Goal: Task Accomplishment & Management: Use online tool/utility

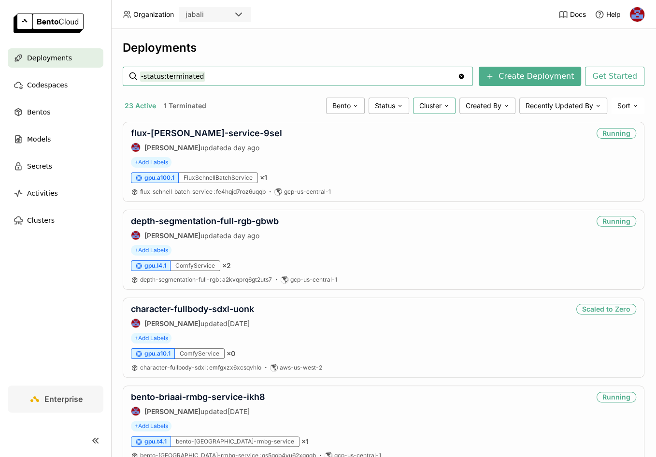
click at [425, 107] on span "Cluster" at bounding box center [431, 105] width 22 height 9
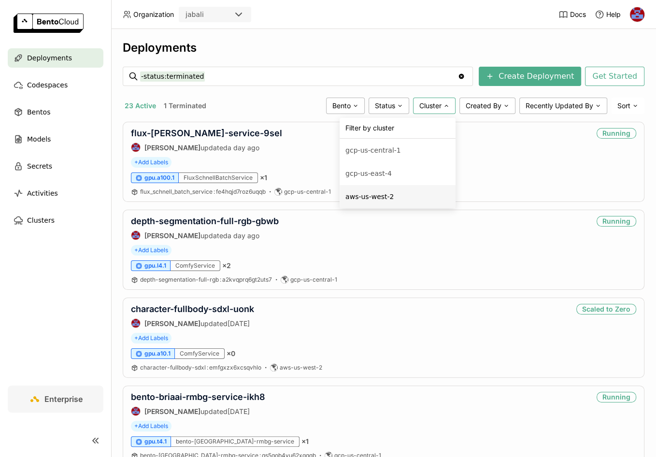
click at [359, 199] on div "aws-us-west-2" at bounding box center [398, 197] width 104 height 12
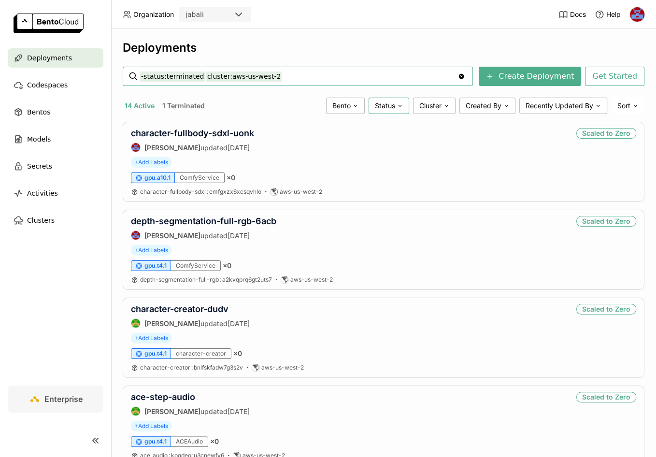
click at [378, 107] on span "Status" at bounding box center [385, 105] width 20 height 9
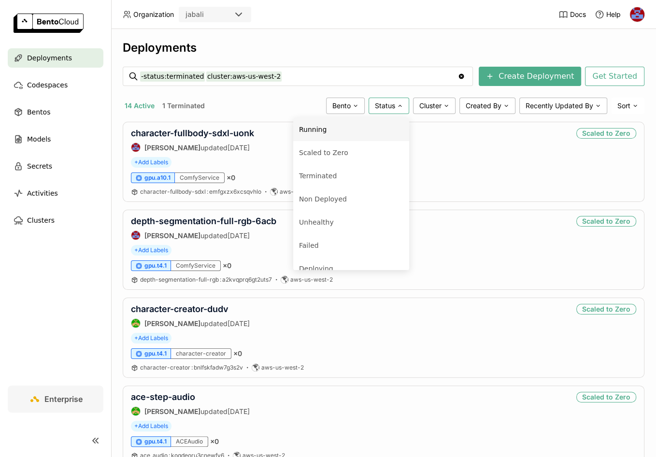
click at [338, 133] on div "Running" at bounding box center [351, 130] width 104 height 12
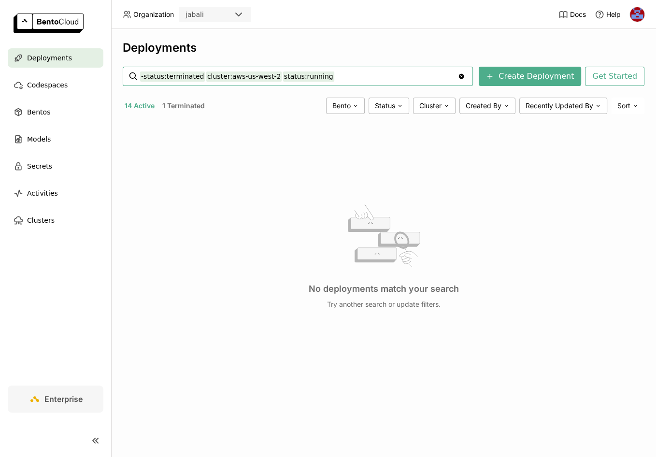
click at [319, 73] on input "-status:terminated cluster:aws-us-west-2 status:running" at bounding box center [299, 76] width 318 height 15
click at [313, 73] on input "-status:terminated cluster:aws-us-west-2" at bounding box center [299, 76] width 318 height 15
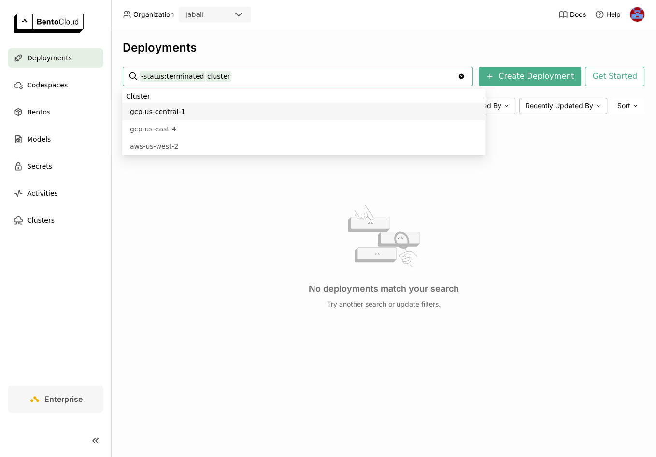
type input "-status:"
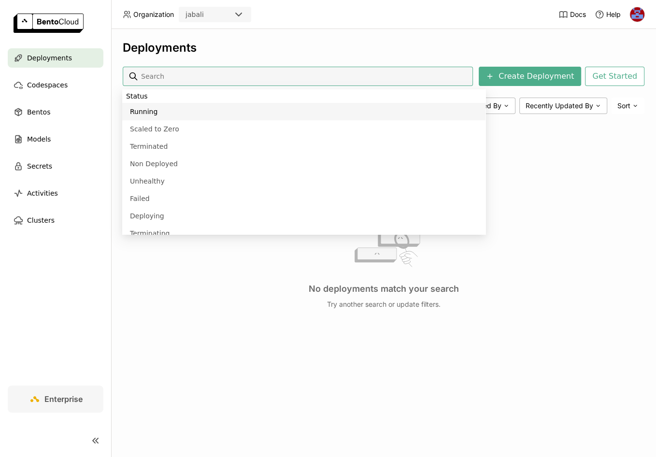
click at [57, 60] on span "Deployments" at bounding box center [49, 58] width 45 height 12
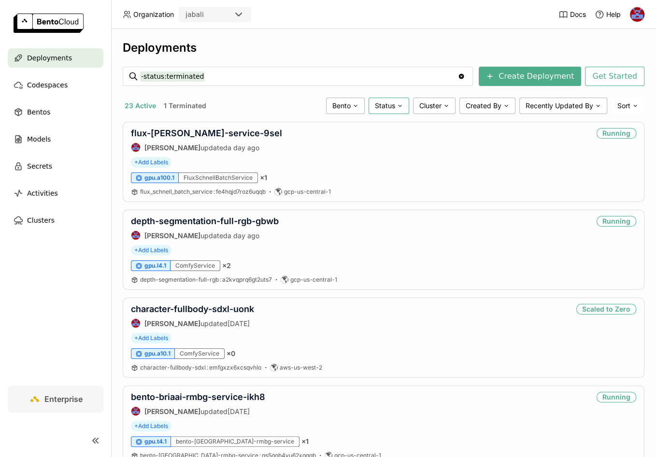
click at [397, 105] on icon at bounding box center [400, 106] width 6 height 6
click at [350, 133] on div "Running" at bounding box center [351, 130] width 104 height 12
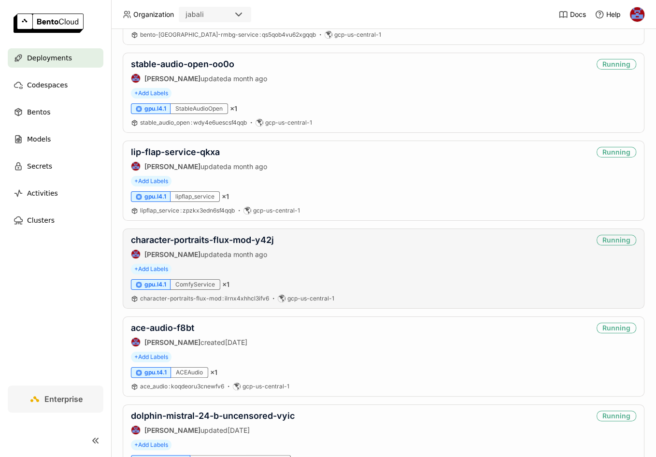
scroll to position [378, 0]
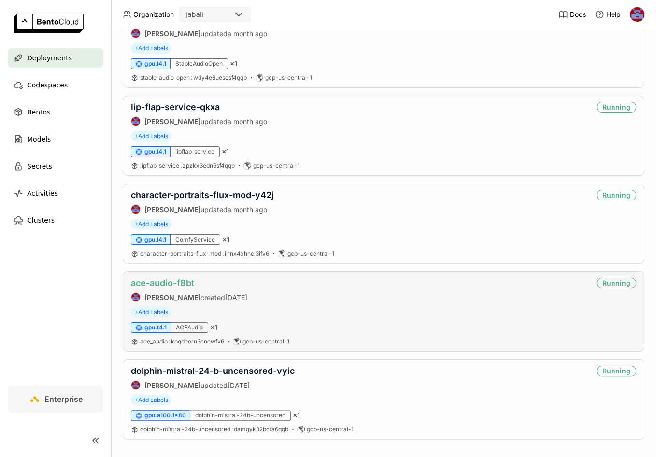
click at [165, 278] on link "ace-audio-f8bt" at bounding box center [162, 283] width 63 height 10
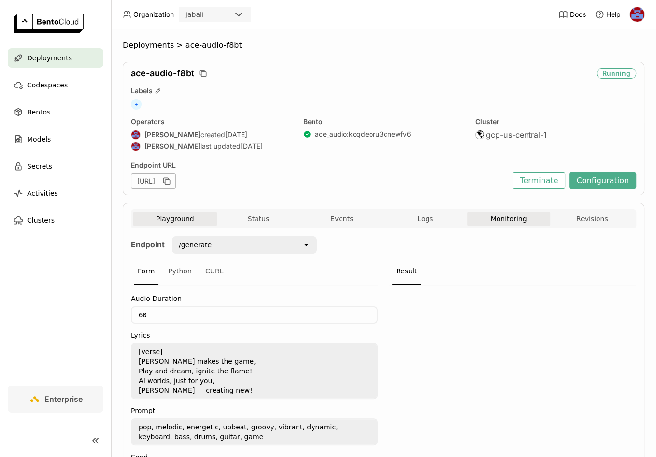
click at [506, 219] on button "Monitoring" at bounding box center [509, 219] width 84 height 14
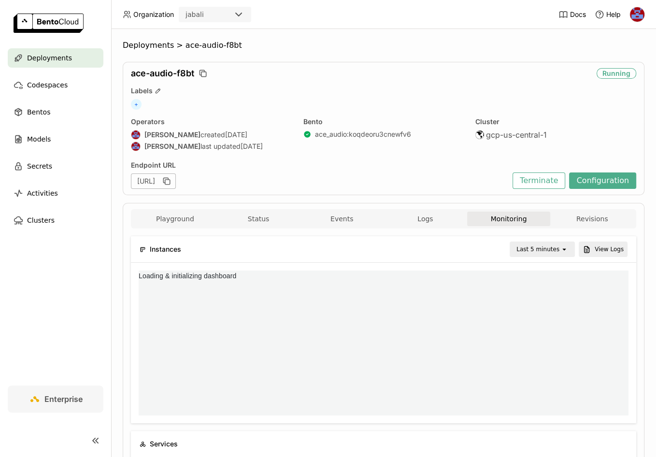
scroll to position [141, 156]
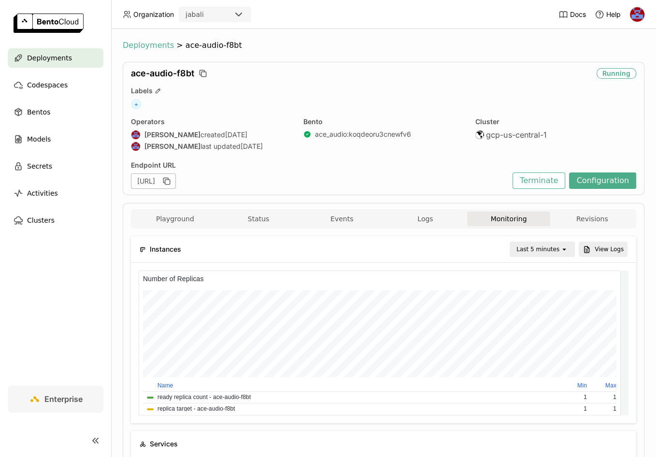
click at [152, 46] on span "Deployments" at bounding box center [148, 46] width 51 height 10
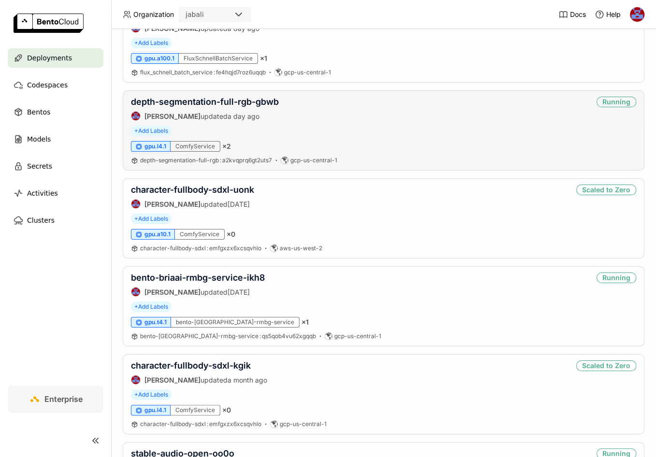
scroll to position [143, 0]
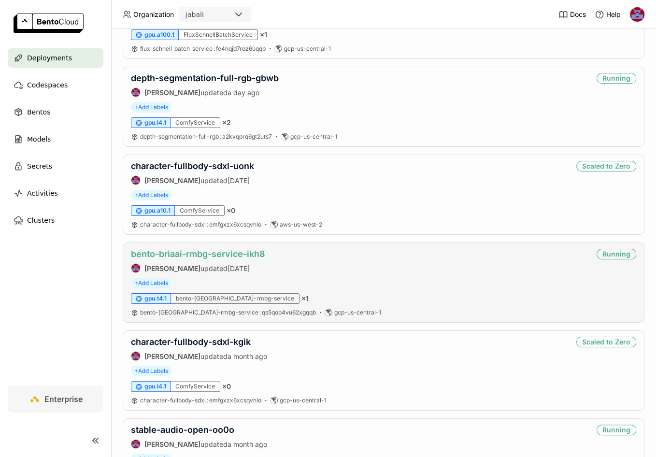
click at [194, 252] on link "bento-briaai-rmbg-service-ikh8" at bounding box center [198, 254] width 134 height 10
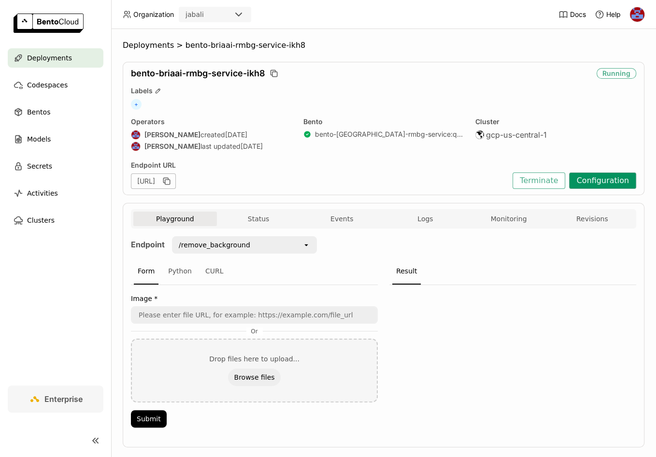
click at [588, 182] on button "Configuration" at bounding box center [602, 181] width 67 height 16
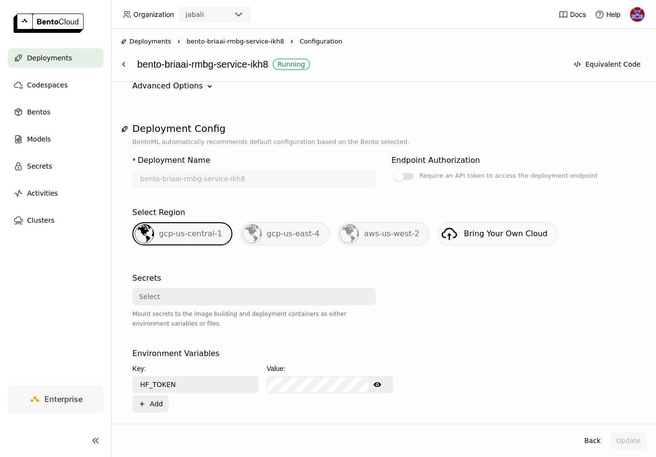
scroll to position [69, 0]
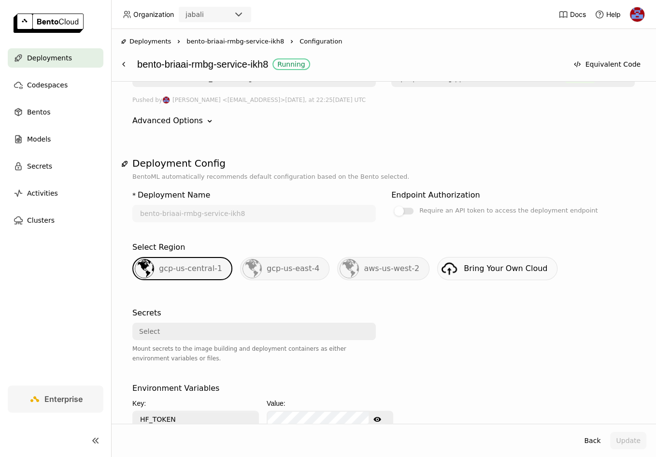
click at [337, 270] on div "aws-us-west-2" at bounding box center [383, 268] width 92 height 23
click at [295, 272] on span "gcp-us-east-4" at bounding box center [293, 268] width 53 height 9
click at [369, 264] on span "aws-us-west-2" at bounding box center [392, 268] width 56 height 9
click at [296, 265] on span "gcp-us-east-4" at bounding box center [293, 268] width 53 height 9
click at [367, 264] on span "aws-us-west-2" at bounding box center [392, 268] width 56 height 9
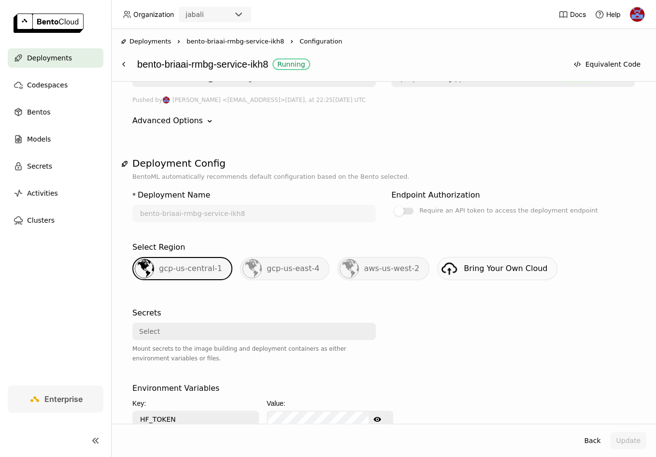
click at [305, 266] on span "gcp-us-east-4" at bounding box center [293, 268] width 53 height 9
click at [388, 270] on span "aws-us-west-2" at bounding box center [392, 268] width 56 height 9
click at [311, 269] on span "gcp-us-east-4" at bounding box center [293, 268] width 53 height 9
click at [126, 59] on button at bounding box center [123, 64] width 17 height 17
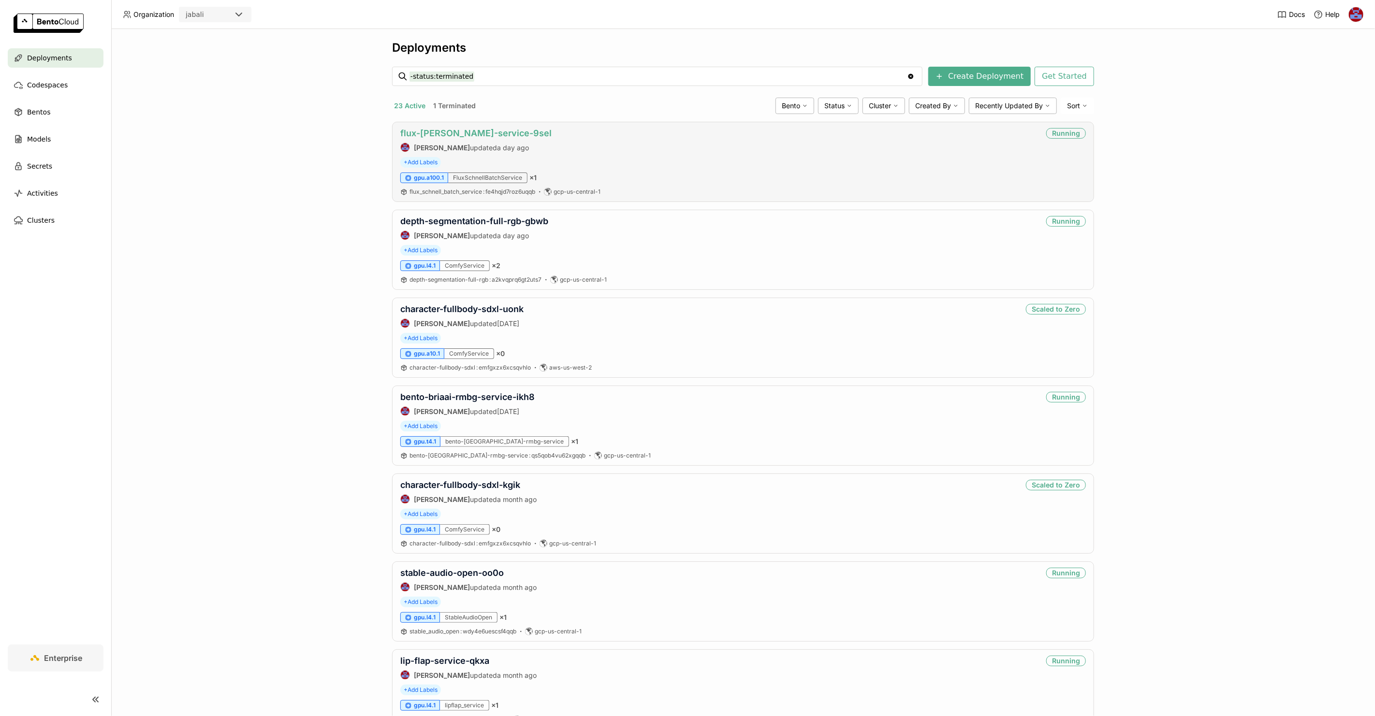
click at [486, 132] on link "flux-schnell-service-9sel" at bounding box center [475, 133] width 151 height 10
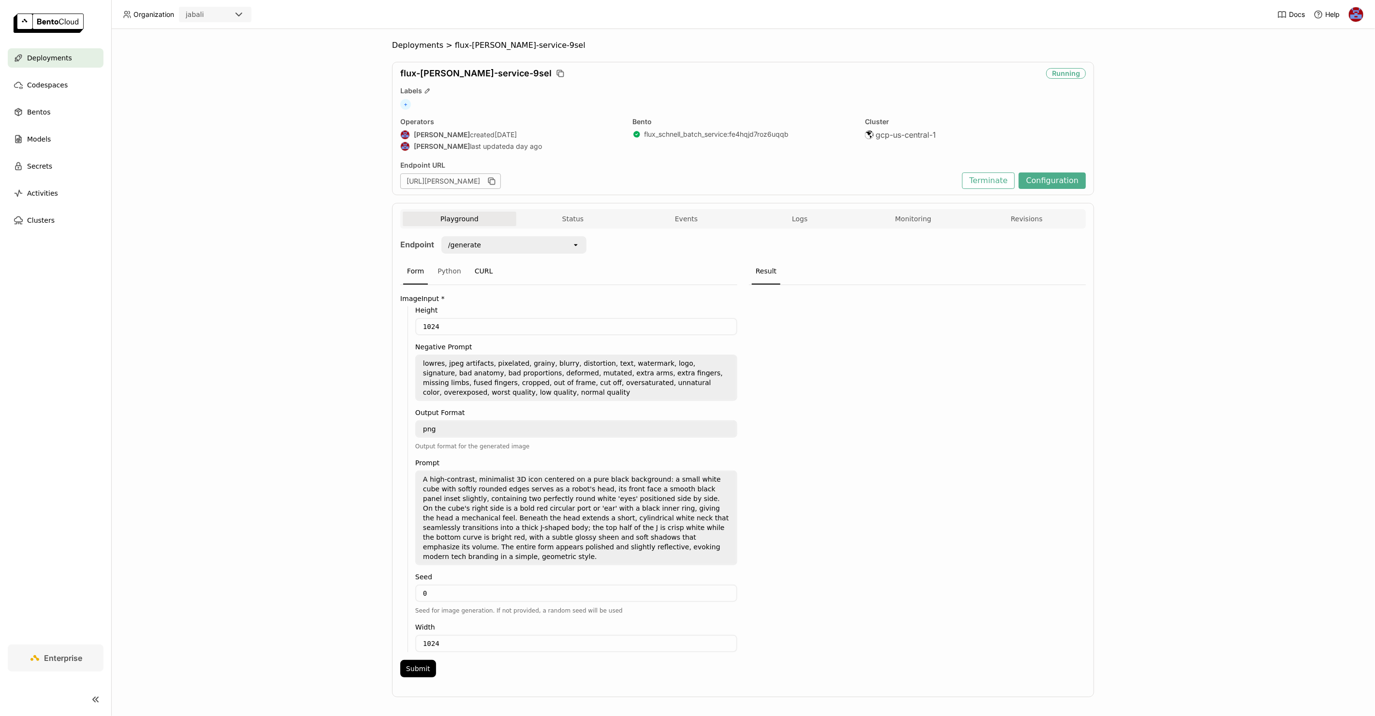
click at [492, 272] on div "CURL" at bounding box center [484, 272] width 26 height 26
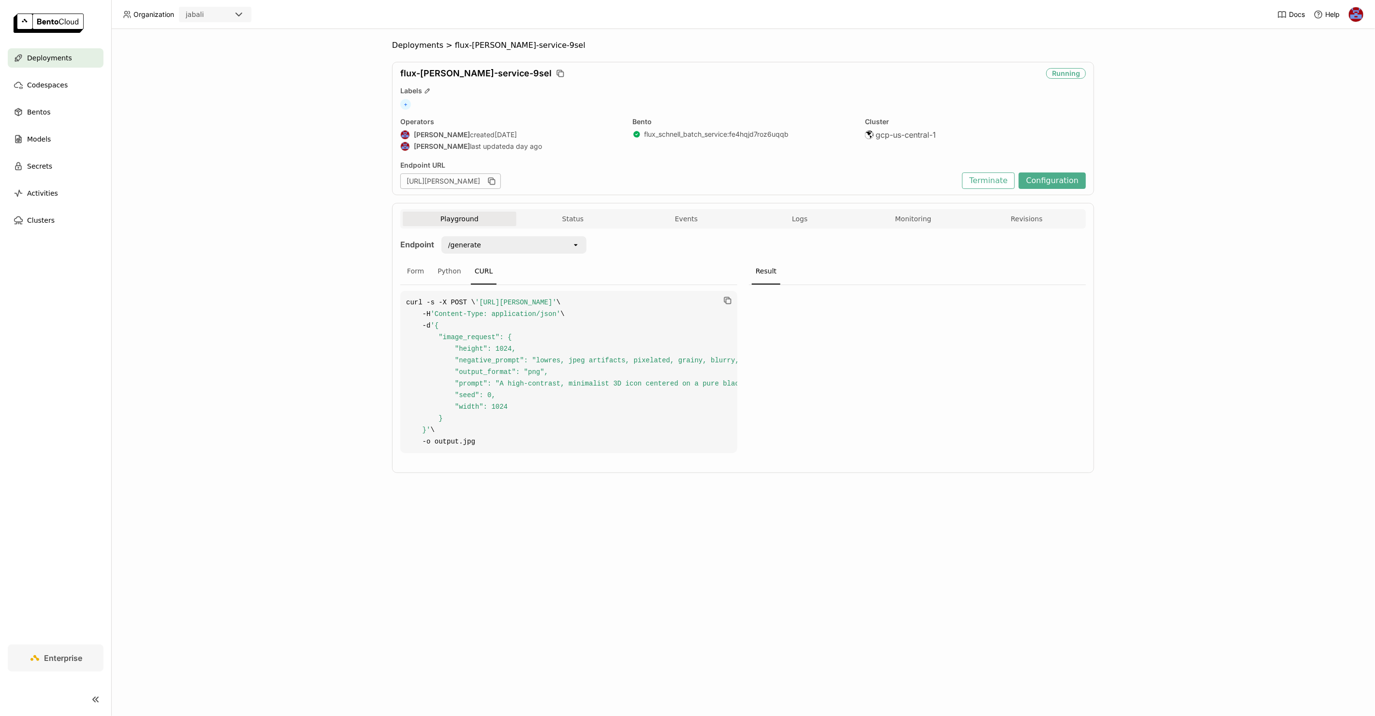
drag, startPoint x: 406, startPoint y: 302, endPoint x: 507, endPoint y: 458, distance: 185.9
click at [507, 453] on code "curl -s -X POST \ 'https://flux-schnell-service-9sel.jabali-guc1.bentoml.ai/gen…" at bounding box center [568, 372] width 337 height 162
copy code "curl -s -X POST \ 'https://flux-schnell-service-9sel.jabali-guc1.bentoml.ai/gen…"
click at [355, 232] on div "Deployments > flux-schnell-service-9sel flux-schnell-service-9sel Running Label…" at bounding box center [742, 372] width 1263 height 687
click at [501, 238] on div "/generate" at bounding box center [507, 244] width 130 height 15
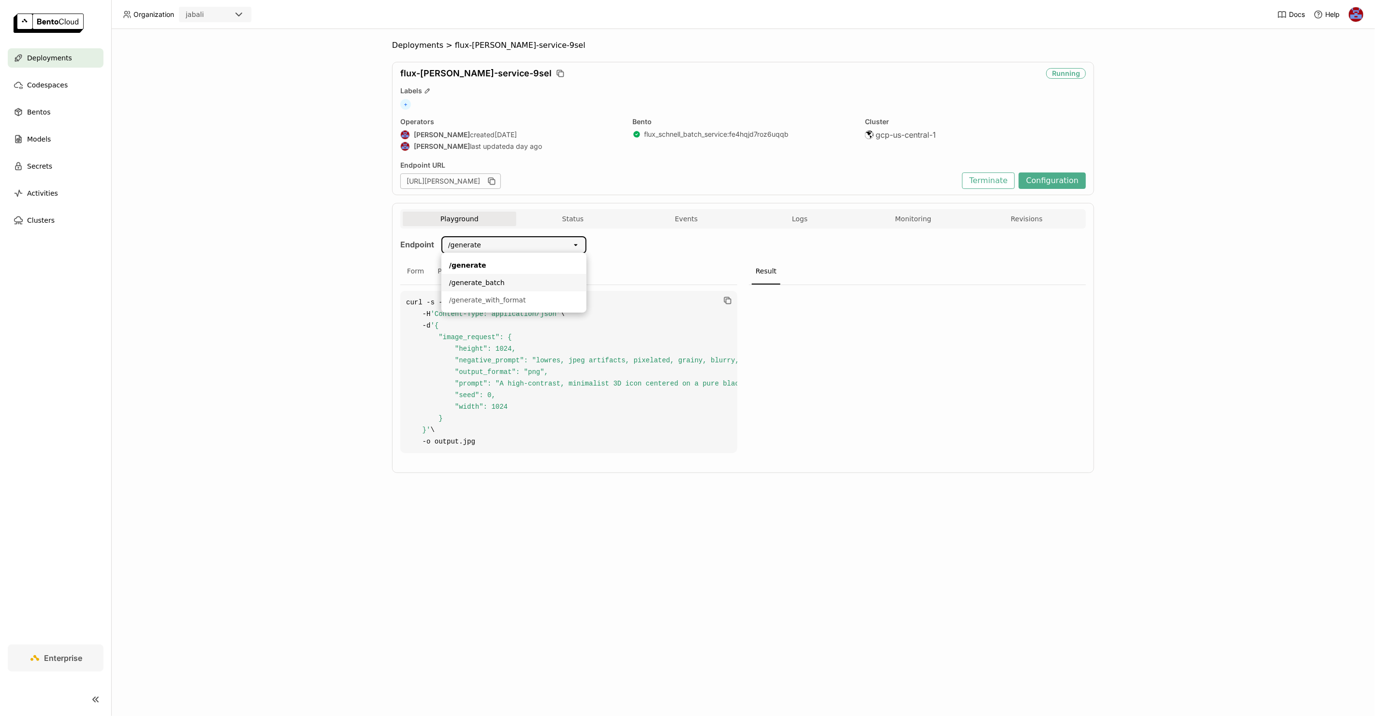
click at [490, 279] on div "/generate_batch" at bounding box center [514, 283] width 130 height 10
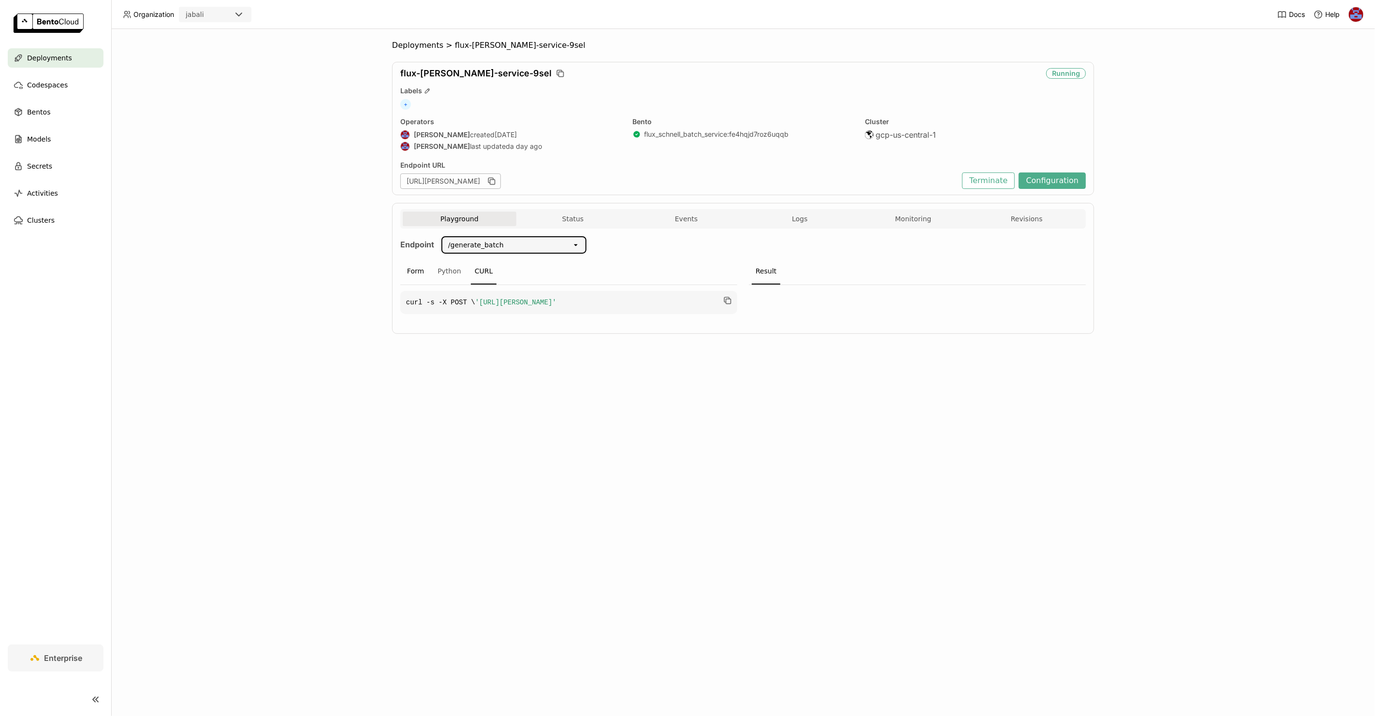
click at [416, 271] on div "Form" at bounding box center [415, 272] width 25 height 26
click at [419, 316] on button "Add" at bounding box center [412, 314] width 25 height 17
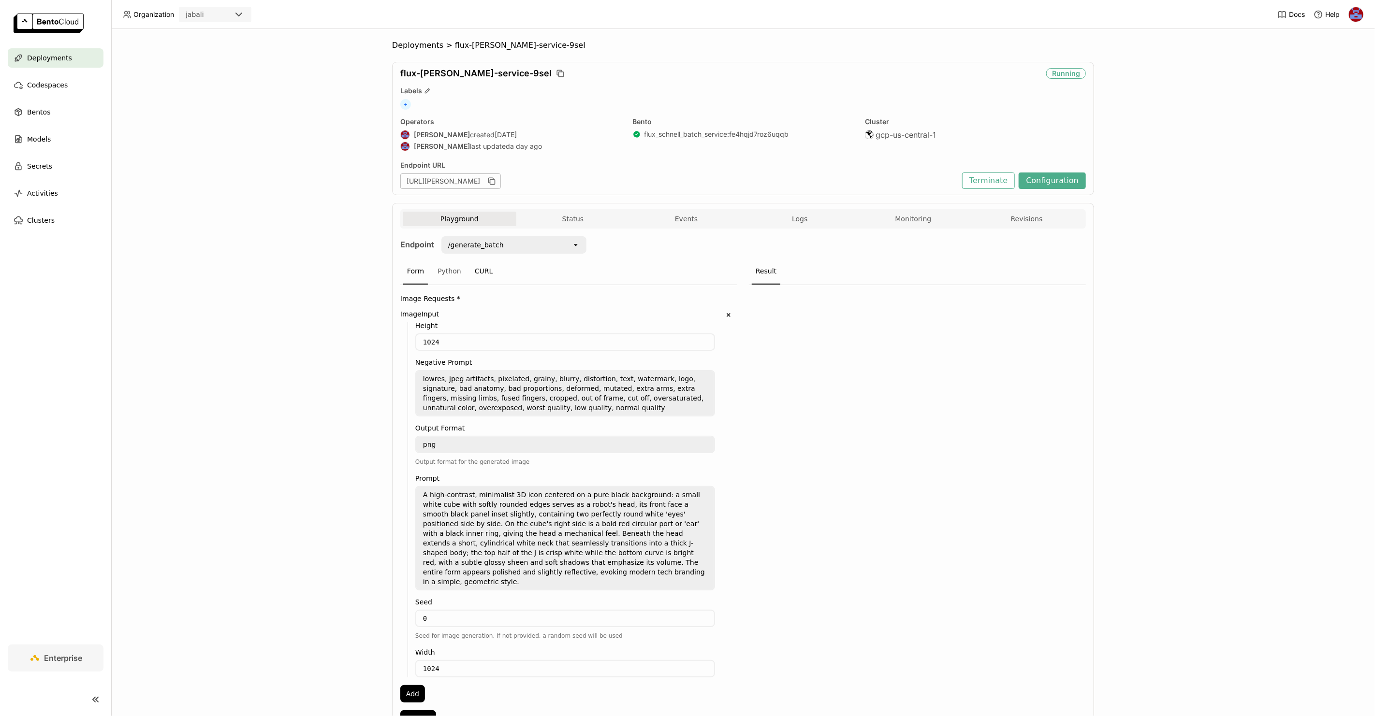
click at [477, 264] on div "CURL" at bounding box center [484, 272] width 26 height 26
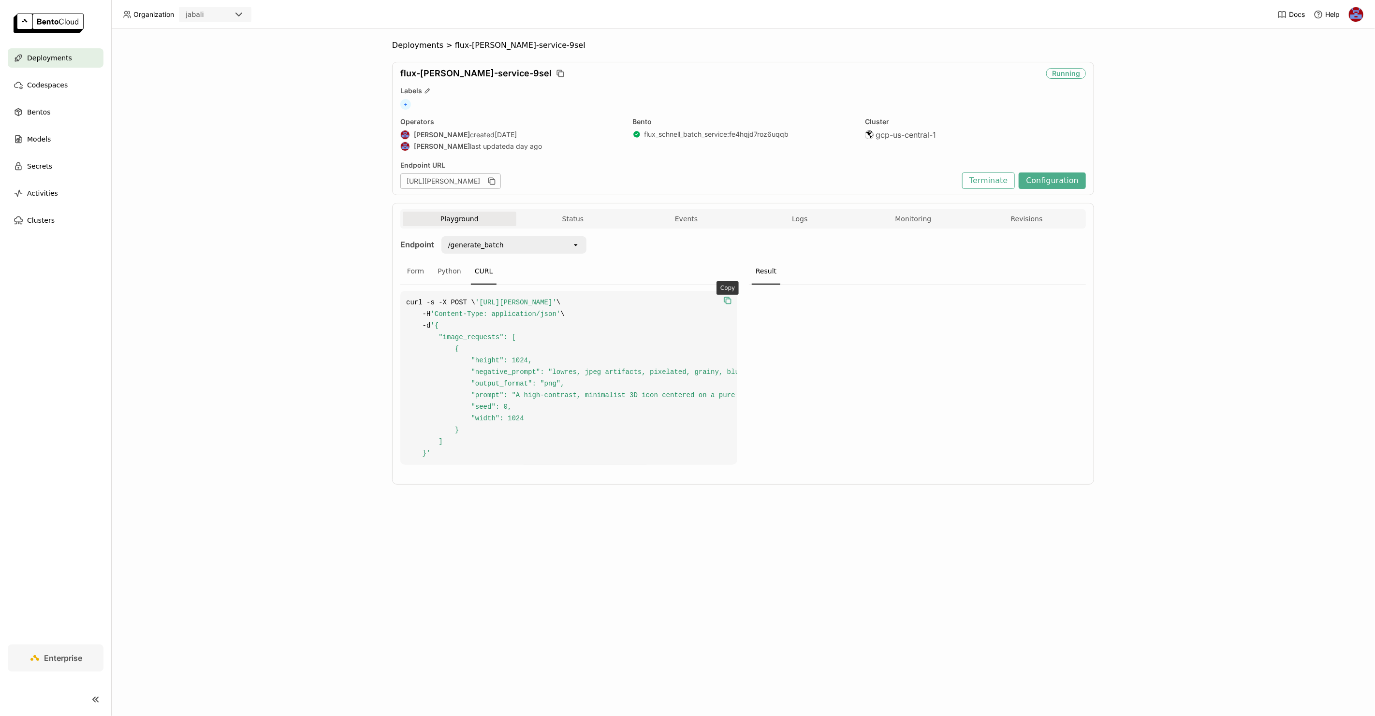
click at [725, 299] on icon "button" at bounding box center [728, 301] width 10 height 10
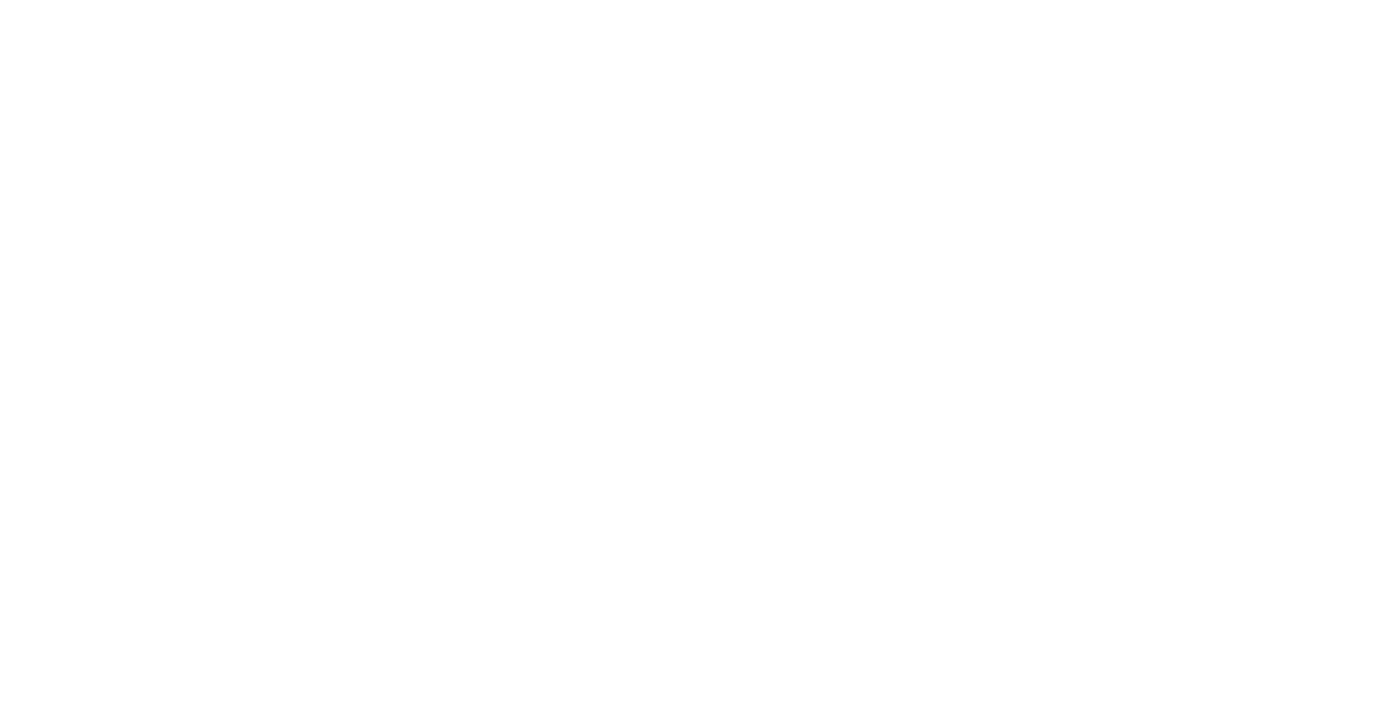
click at [484, 0] on html at bounding box center [687, 0] width 1375 height 0
